Goal: Transaction & Acquisition: Subscribe to service/newsletter

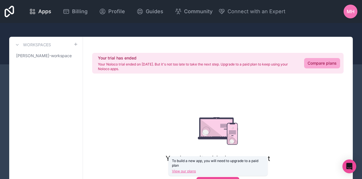
click at [328, 66] on link "Compare plans" at bounding box center [322, 63] width 36 height 10
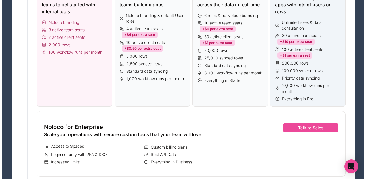
scroll to position [144, 0]
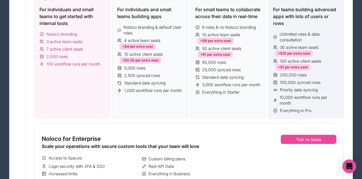
click at [299, 80] on span "100,000 synced rows" at bounding box center [300, 83] width 41 height 6
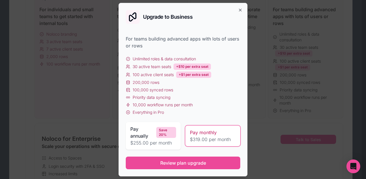
click at [202, 137] on span "$319.00 per month" at bounding box center [213, 139] width 46 height 7
click at [239, 14] on div "Upgrade to Business" at bounding box center [183, 17] width 115 height 14
click at [241, 11] on icon "button" at bounding box center [240, 10] width 5 height 5
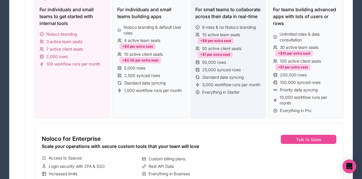
click at [237, 80] on span "Standard data syncing" at bounding box center [222, 78] width 41 height 6
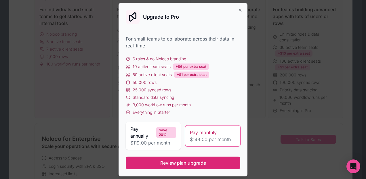
click at [208, 163] on button "Review plan upgrade" at bounding box center [183, 163] width 115 height 13
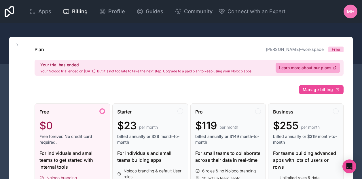
click at [354, 11] on span "MH" at bounding box center [351, 11] width 8 height 7
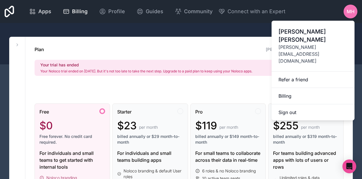
click at [48, 13] on span "Apps" at bounding box center [44, 11] width 13 height 8
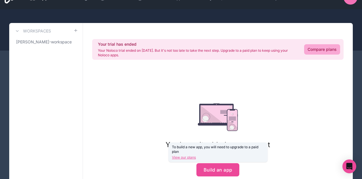
scroll to position [71, 0]
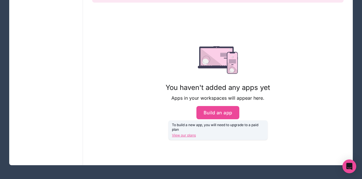
click at [241, 107] on div "You haven't added any apps yet Apps in your workspaces will appear here. Build …" at bounding box center [218, 82] width 105 height 73
click at [231, 113] on button "Build an app" at bounding box center [217, 112] width 43 height 13
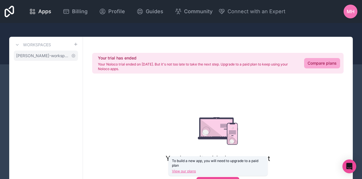
click at [40, 56] on span "[PERSON_NAME]-workspace" at bounding box center [42, 56] width 53 height 6
